Goal: Check status: Check status

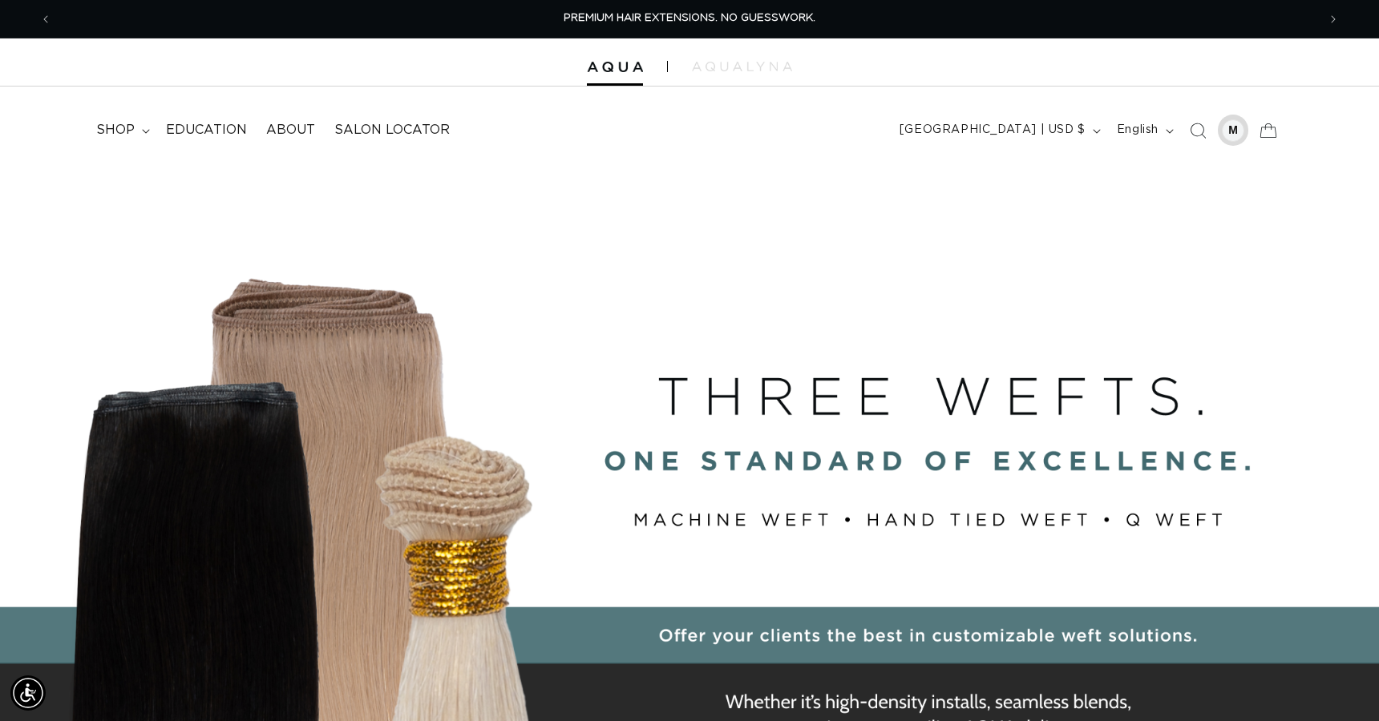
click at [1229, 130] on div at bounding box center [1233, 130] width 22 height 22
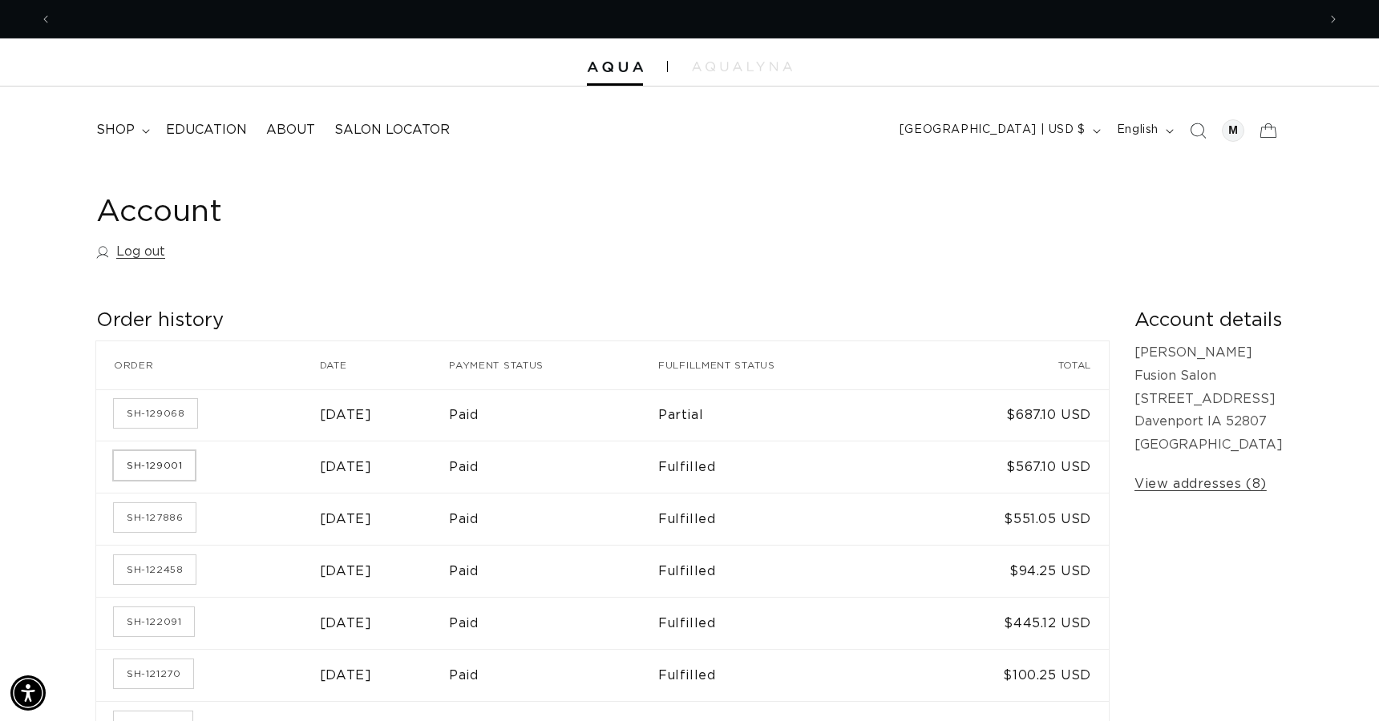
click at [168, 464] on link "SH-129001" at bounding box center [154, 465] width 81 height 29
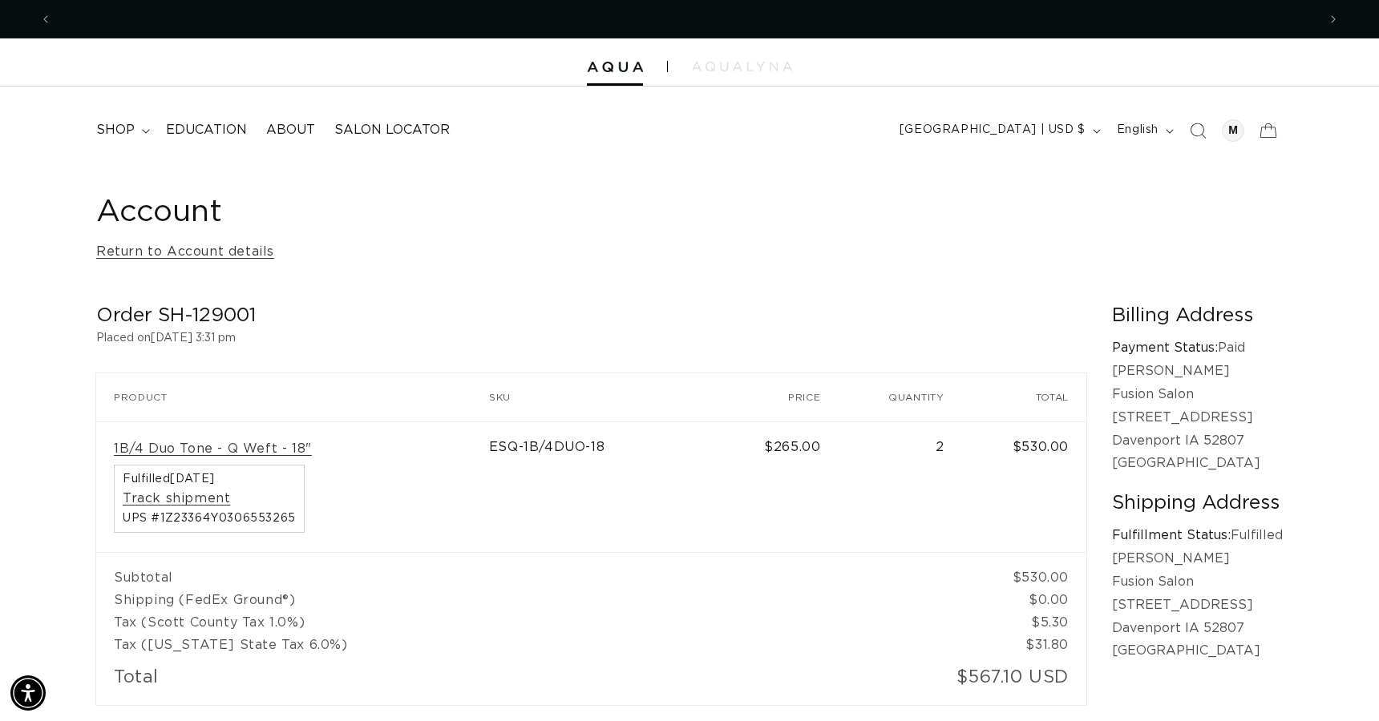
scroll to position [0, 1265]
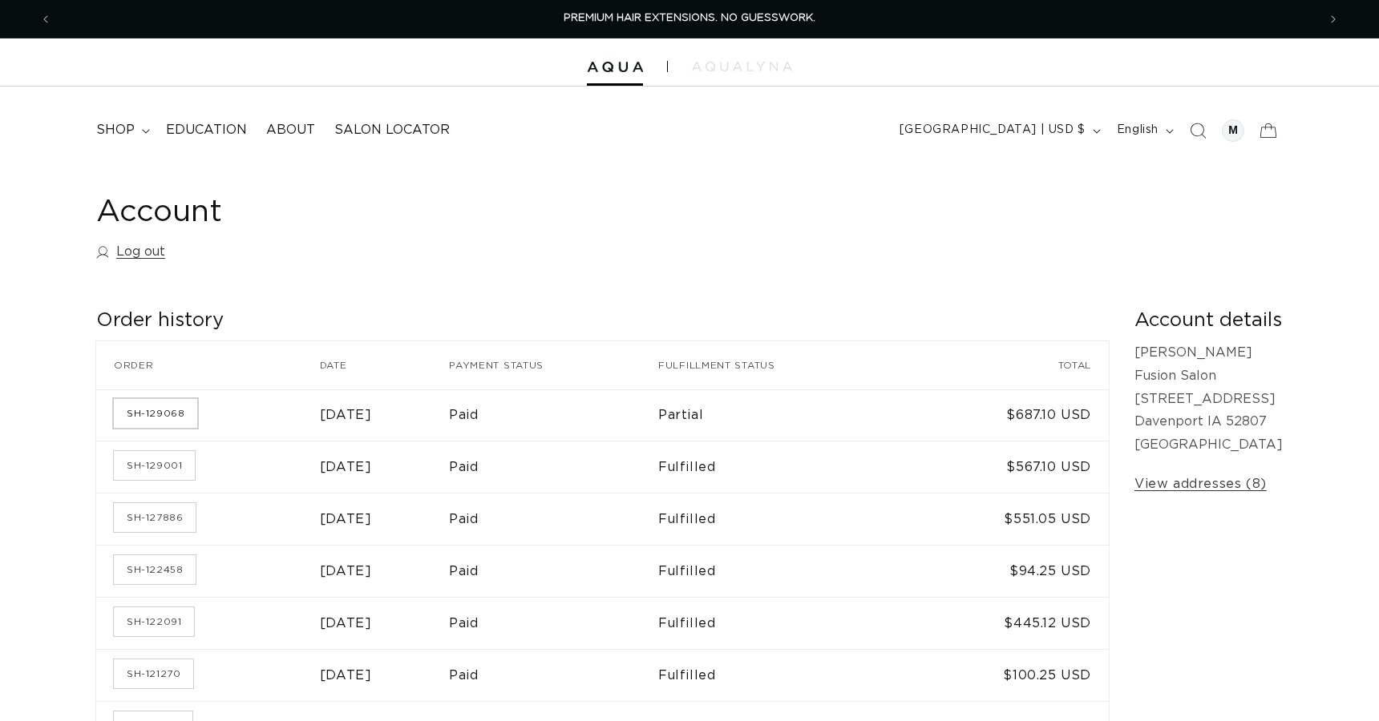
click at [147, 417] on link "SH-129068" at bounding box center [155, 413] width 83 height 29
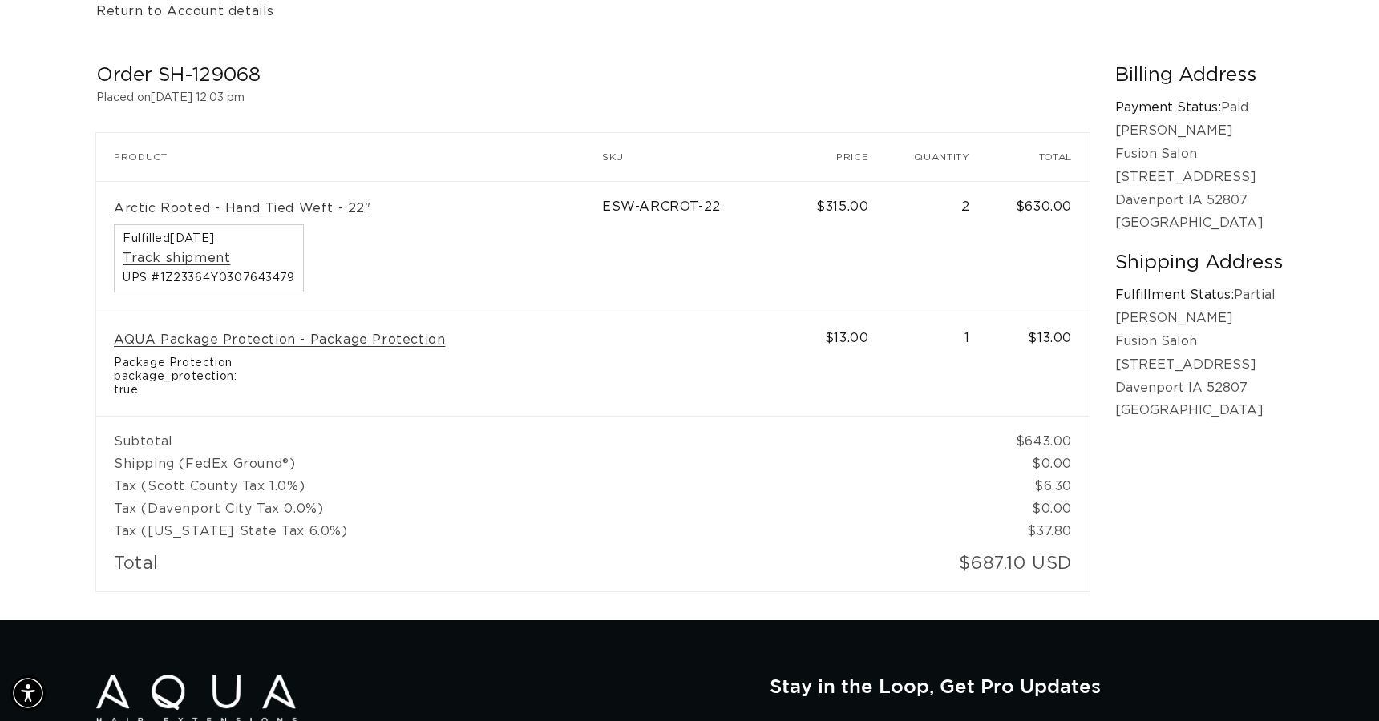
click at [464, 407] on td "AQUA Package Protection - Package Protection Package Protection package_protect…" at bounding box center [349, 365] width 506 height 104
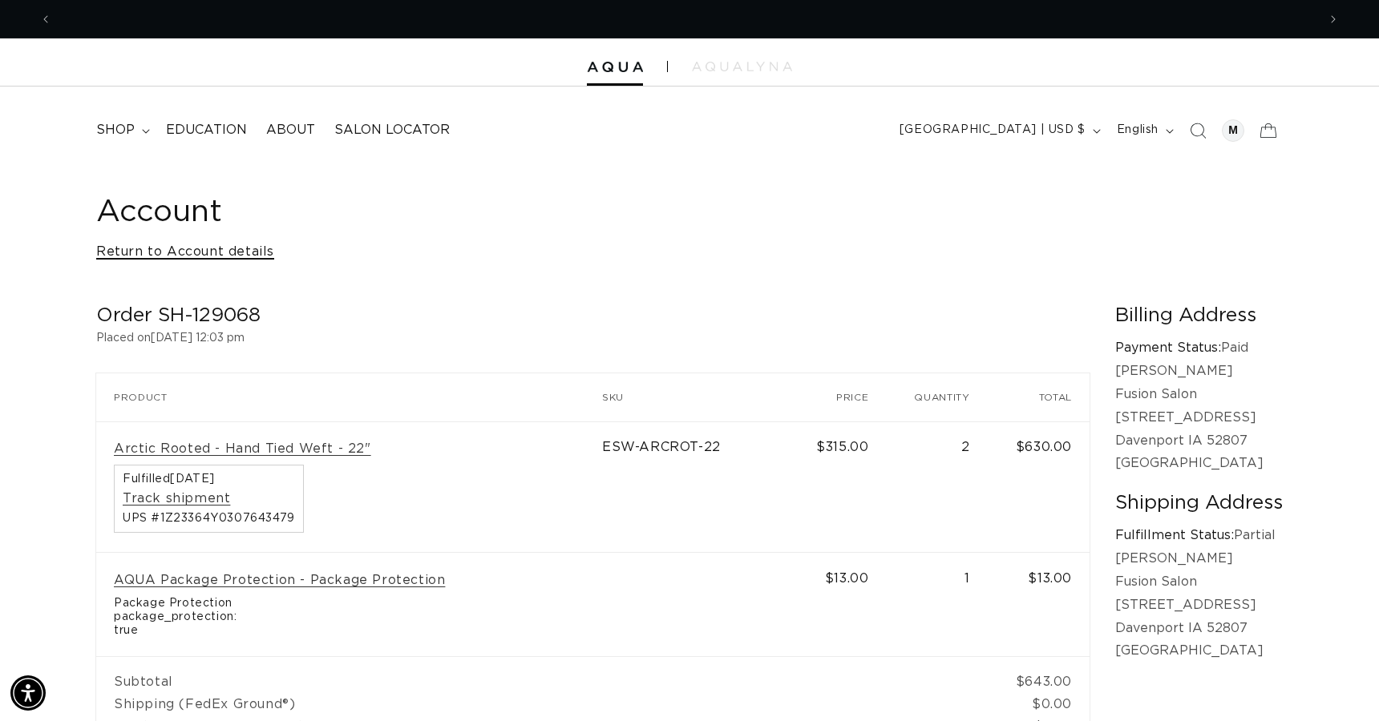
scroll to position [0, 1265]
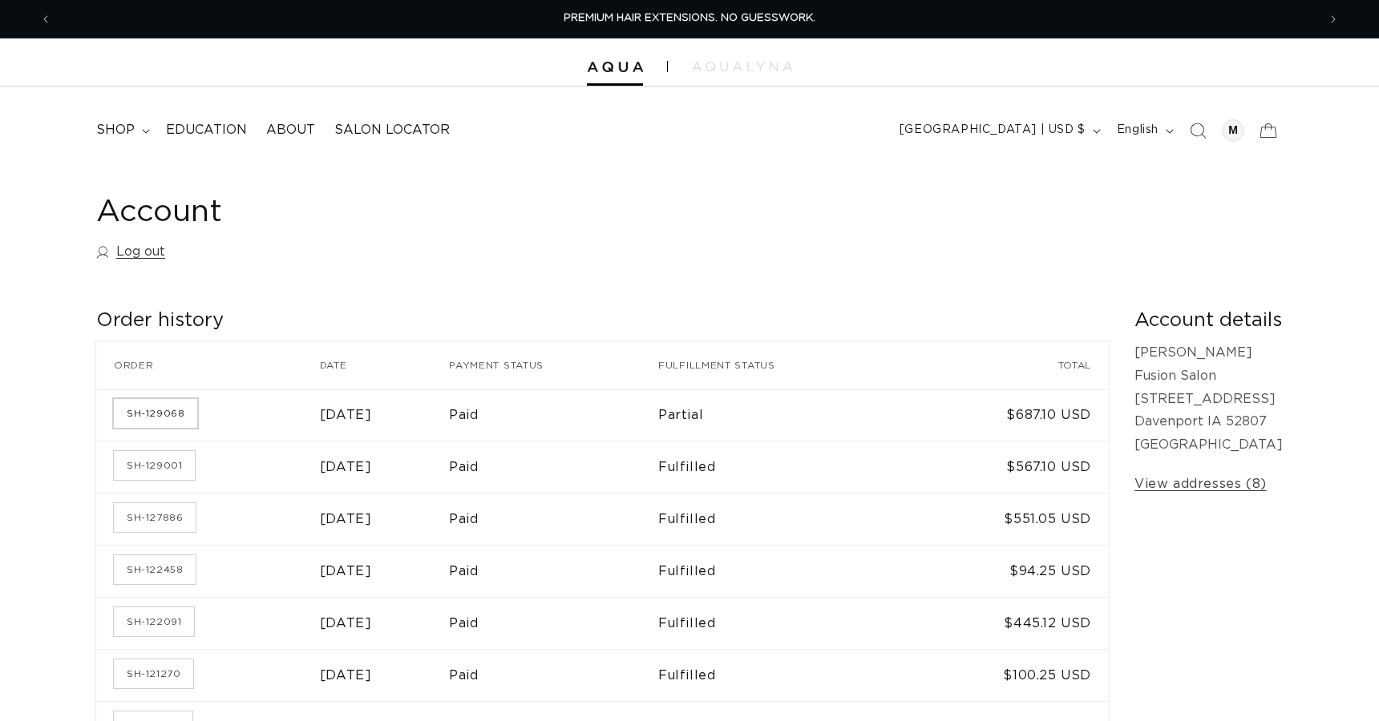
click at [171, 414] on link "SH-129068" at bounding box center [155, 413] width 83 height 29
click at [135, 469] on link "SH-129001" at bounding box center [154, 465] width 81 height 29
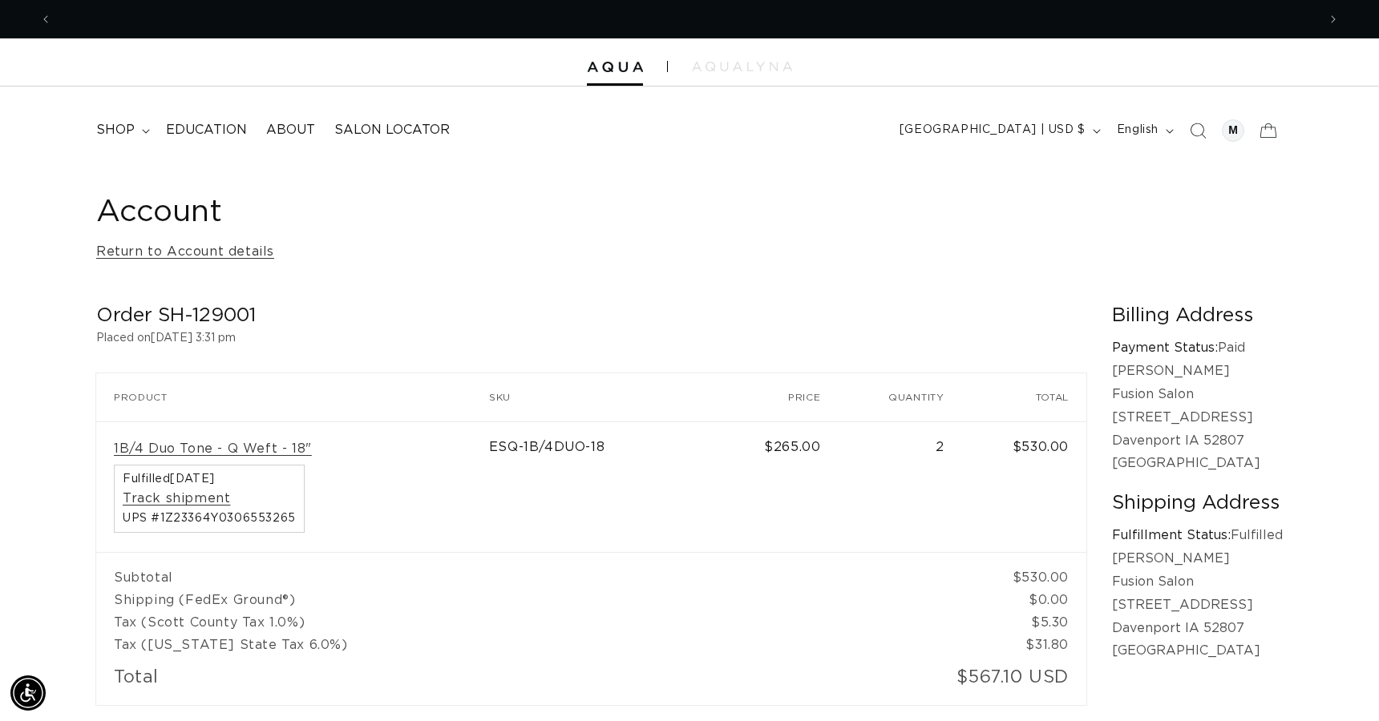
scroll to position [0, 1265]
click at [43, 12] on icon "Previous announcement" at bounding box center [46, 19] width 6 height 18
click at [56, 18] on button "Previous announcement" at bounding box center [45, 19] width 35 height 30
click at [48, 20] on icon "Previous announcement" at bounding box center [46, 19] width 6 height 18
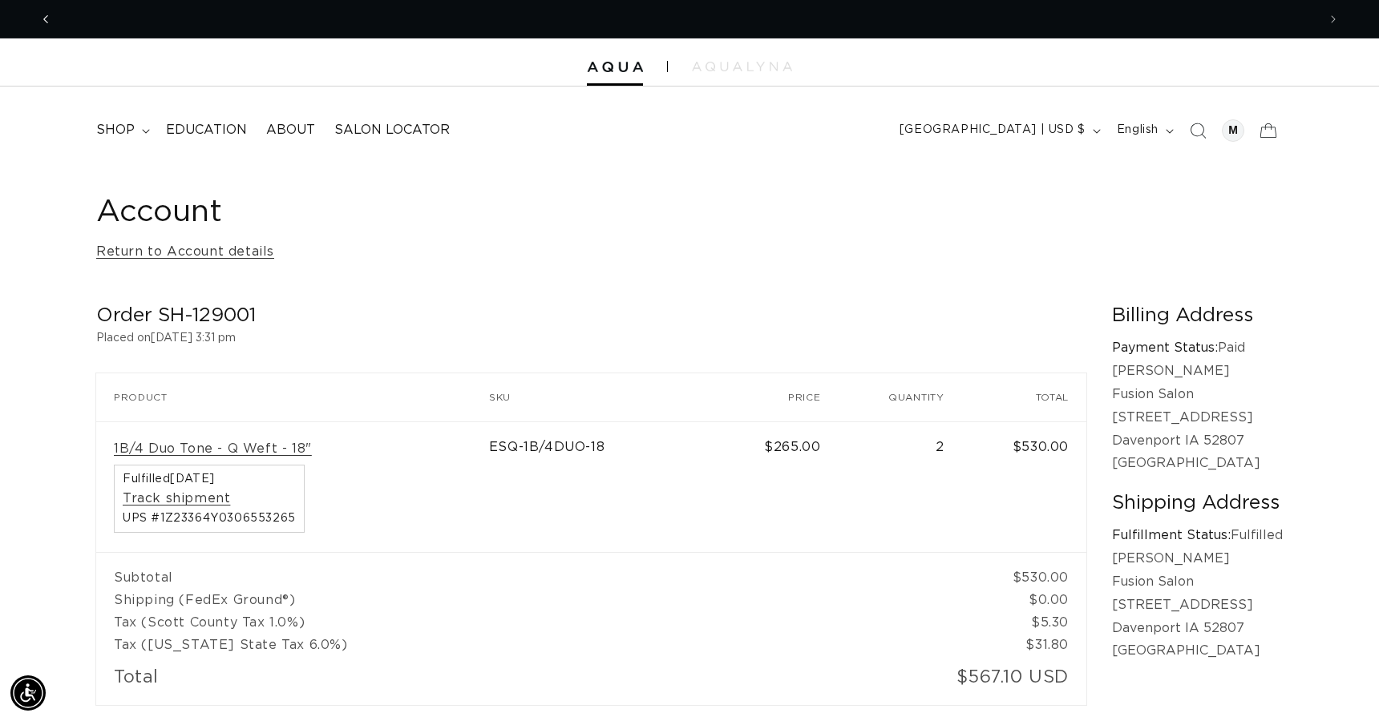
scroll to position [0, 1265]
click at [55, 18] on button "Previous announcement" at bounding box center [45, 19] width 35 height 30
click at [46, 18] on icon "Previous announcement" at bounding box center [46, 19] width 6 height 18
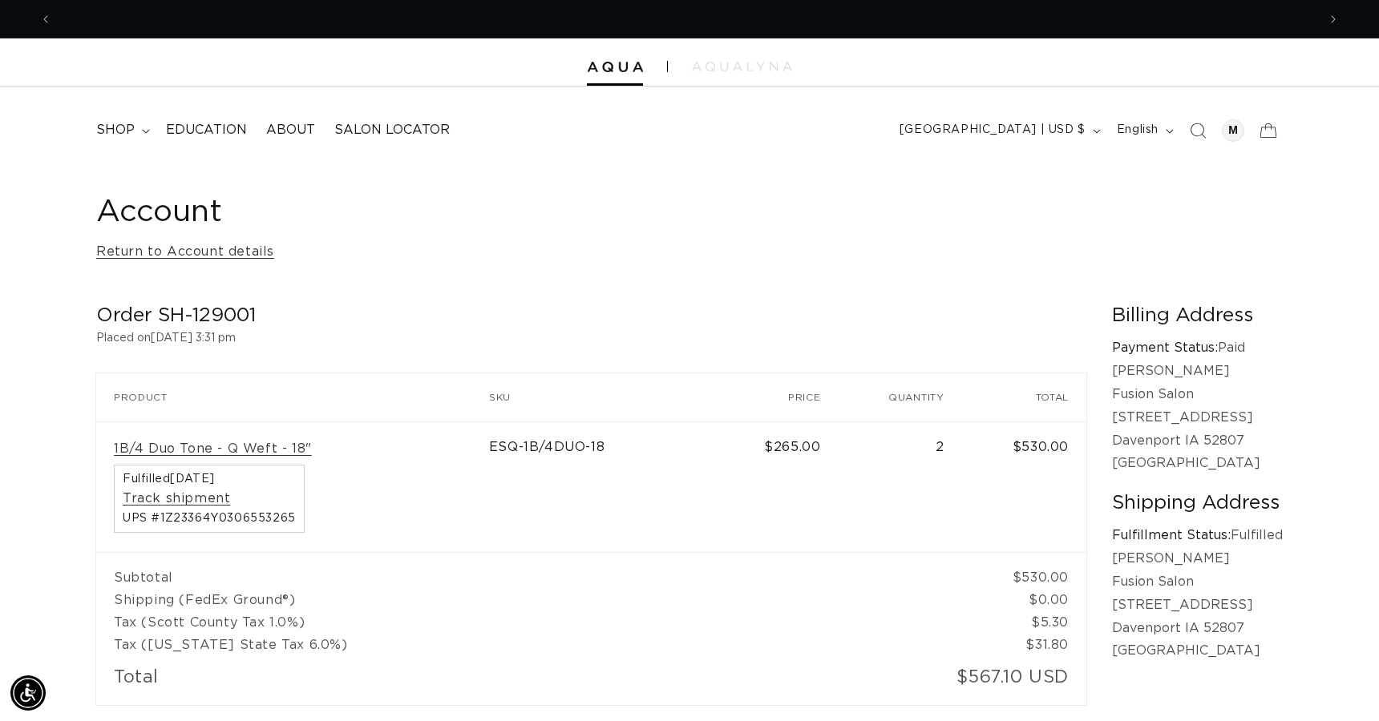
scroll to position [0, 1265]
drag, startPoint x: 154, startPoint y: 204, endPoint x: 160, endPoint y: 229, distance: 26.3
click at [154, 205] on h1 "Account" at bounding box center [689, 212] width 1186 height 39
click at [163, 248] on link "Return to Account details" at bounding box center [185, 251] width 178 height 23
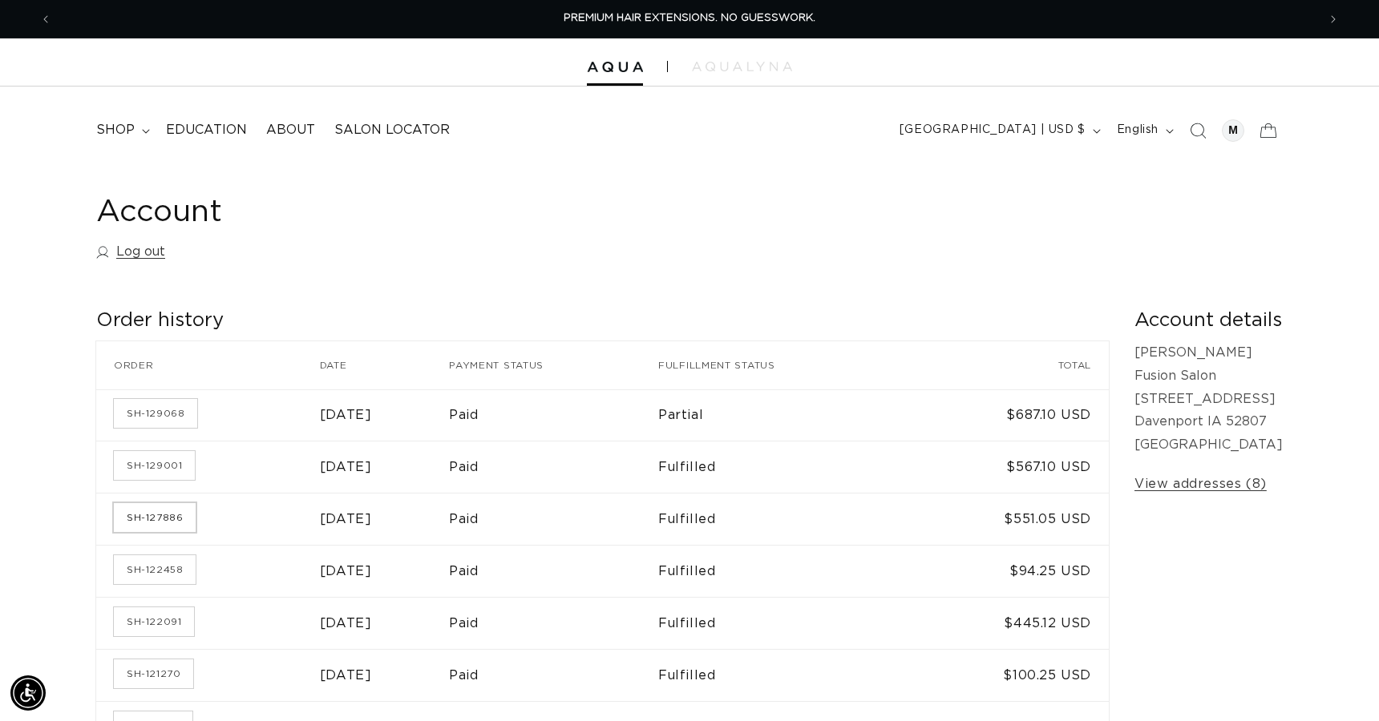
click at [172, 524] on link "SH-127886" at bounding box center [155, 517] width 82 height 29
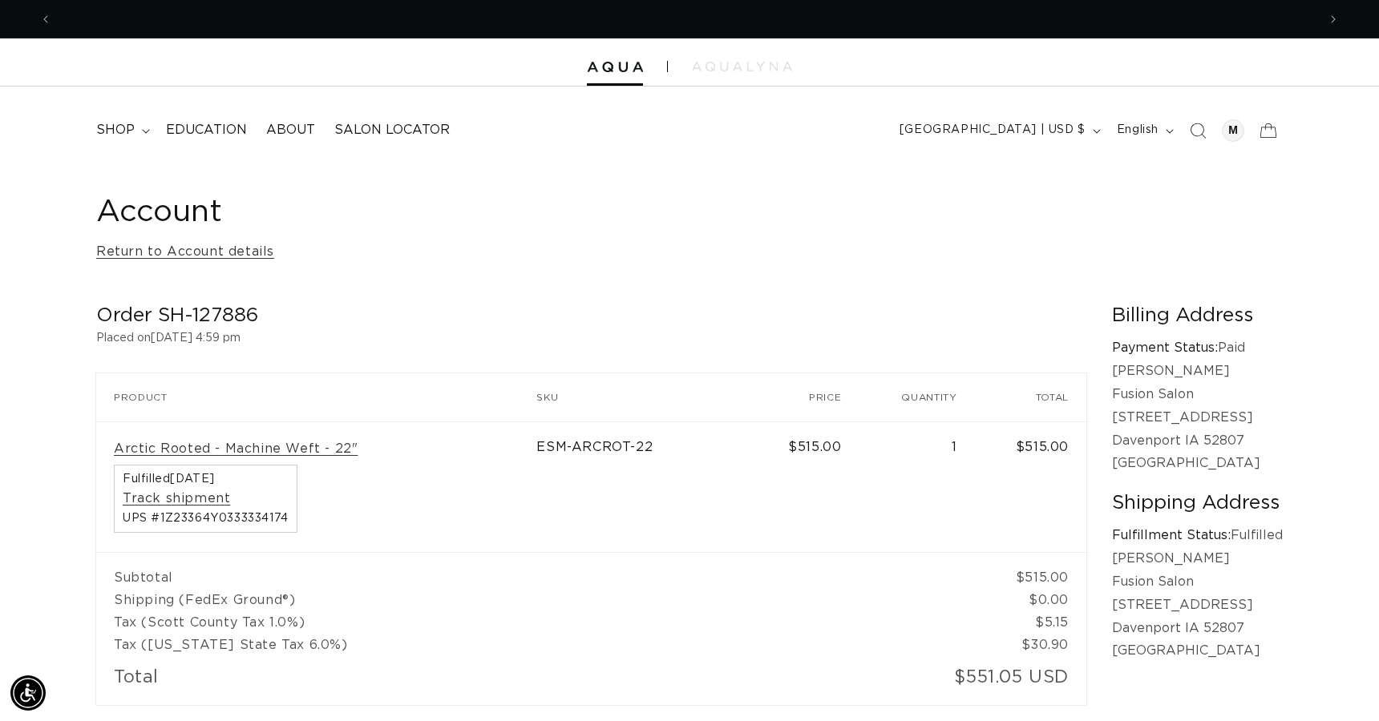
scroll to position [0, 1265]
